Goal: Book appointment/travel/reservation

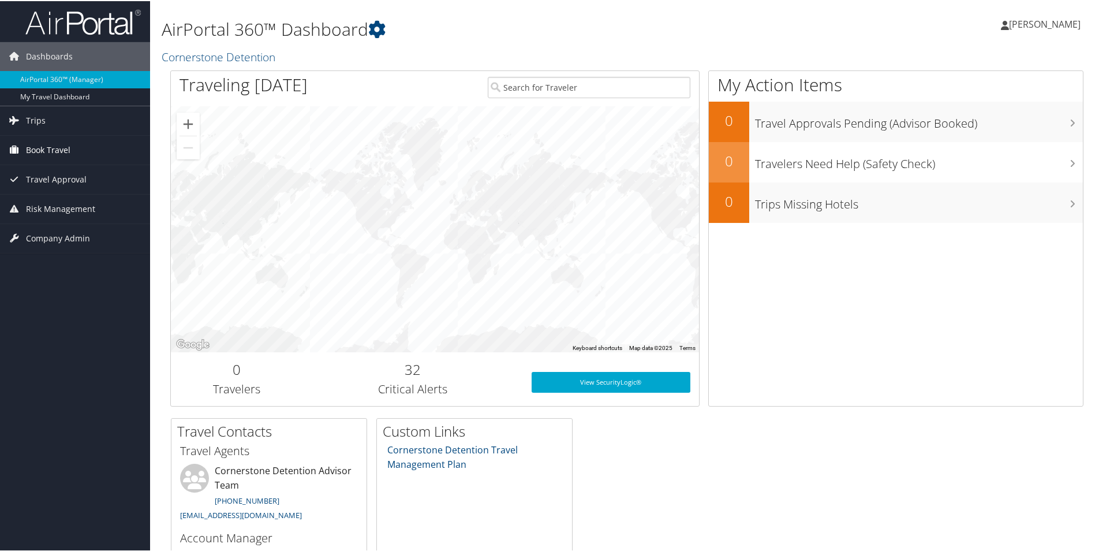
click at [73, 147] on link "Book Travel" at bounding box center [75, 148] width 150 height 29
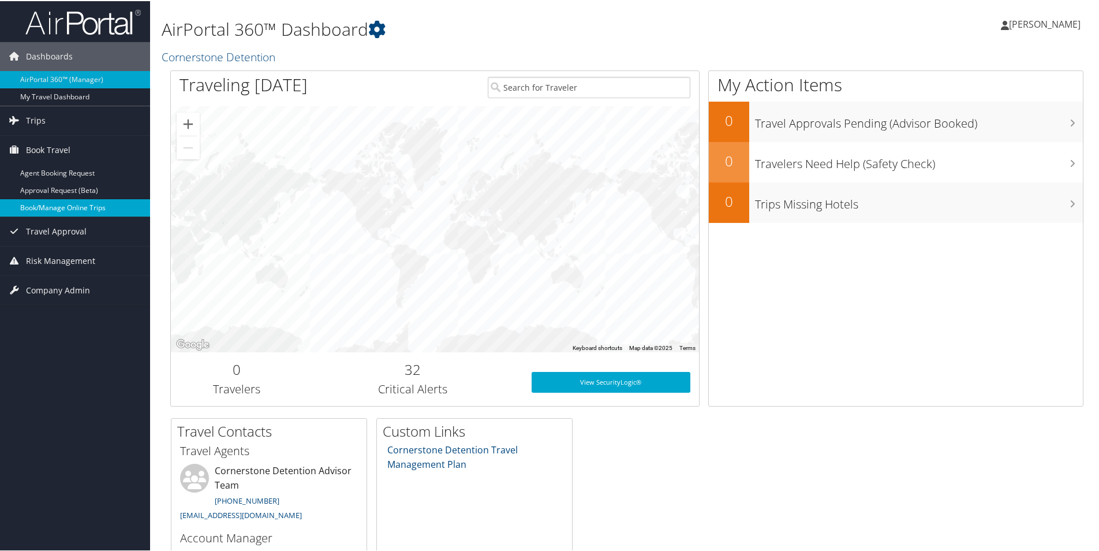
click at [69, 205] on link "Book/Manage Online Trips" at bounding box center [75, 206] width 150 height 17
